Goal: Check status: Check status

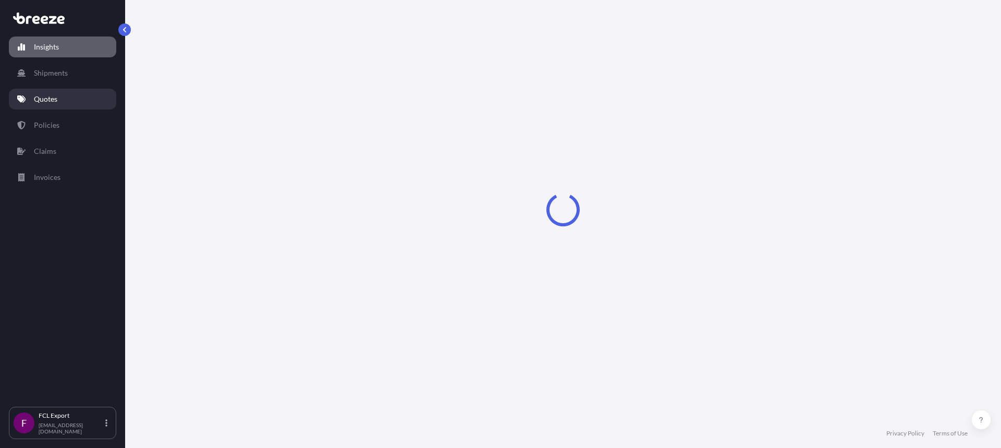
click at [41, 104] on p "Quotes" at bounding box center [45, 99] width 23 height 10
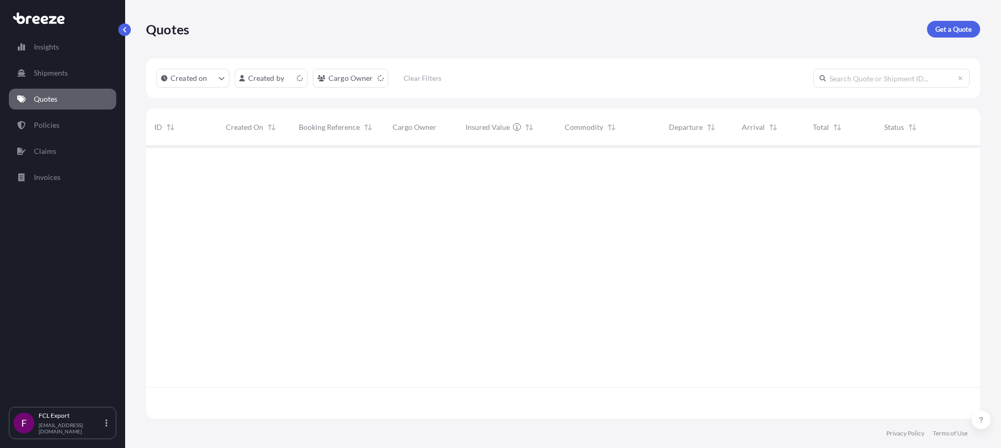
scroll to position [270, 826]
click at [878, 78] on input "text" at bounding box center [891, 78] width 156 height 19
paste input "498481"
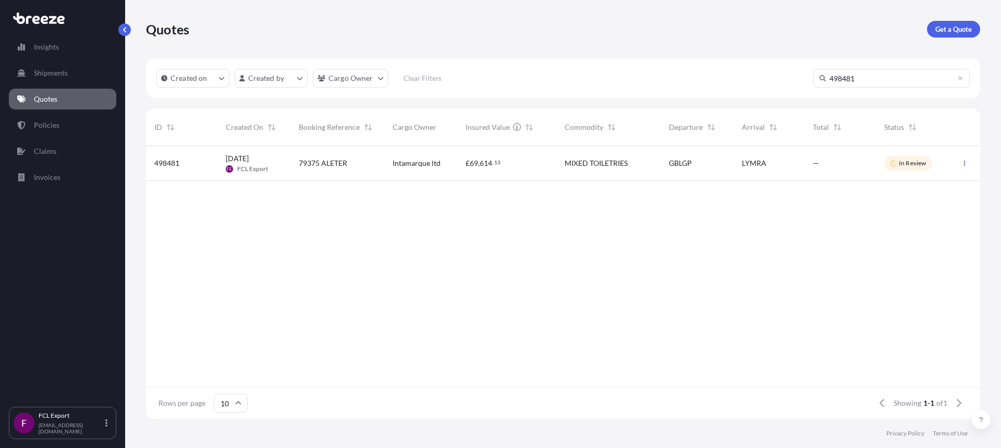
type input "498481"
click at [164, 163] on span "498481" at bounding box center [166, 163] width 25 height 10
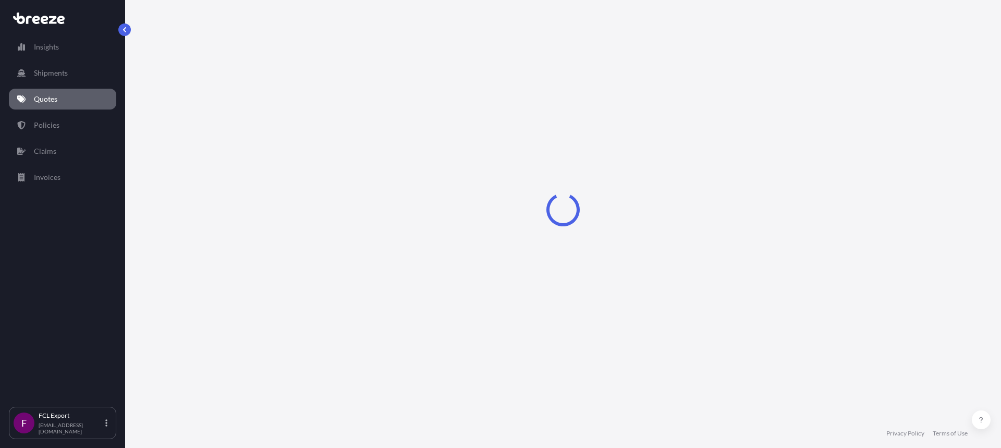
select select "Road"
select select "Sea"
select select "2"
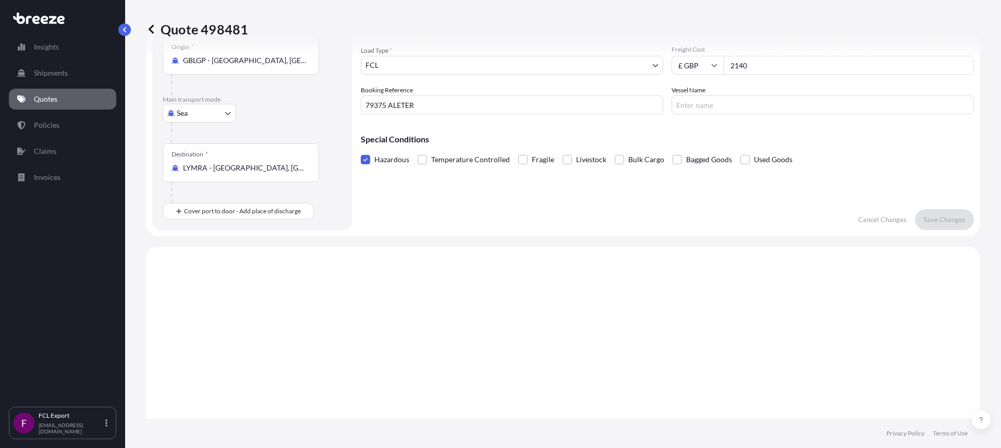
scroll to position [43, 0]
